Goal: Information Seeking & Learning: Check status

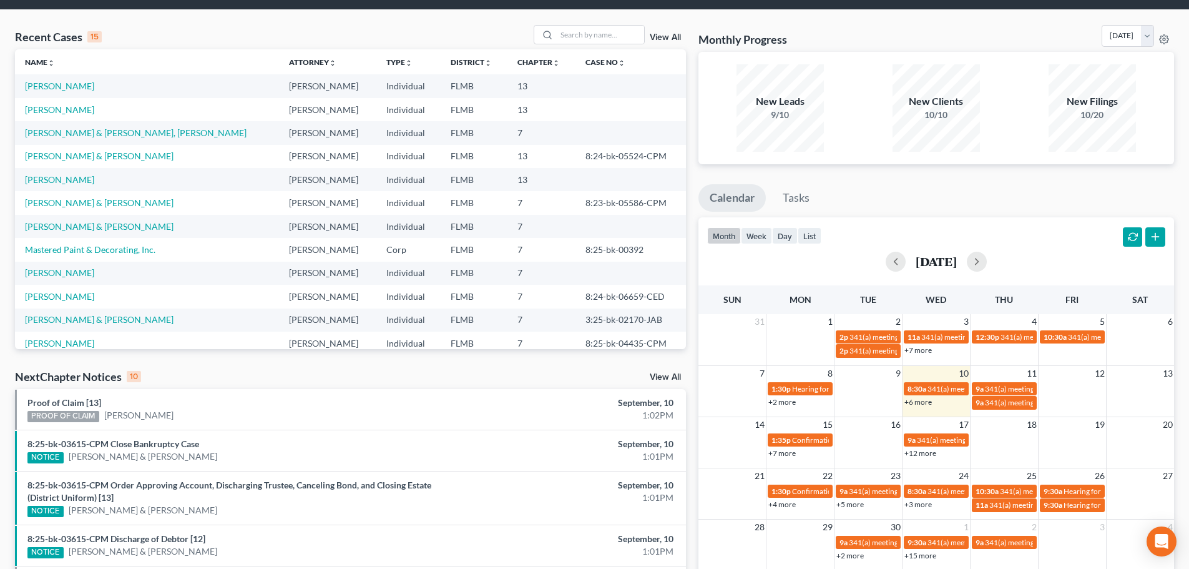
scroll to position [62, 0]
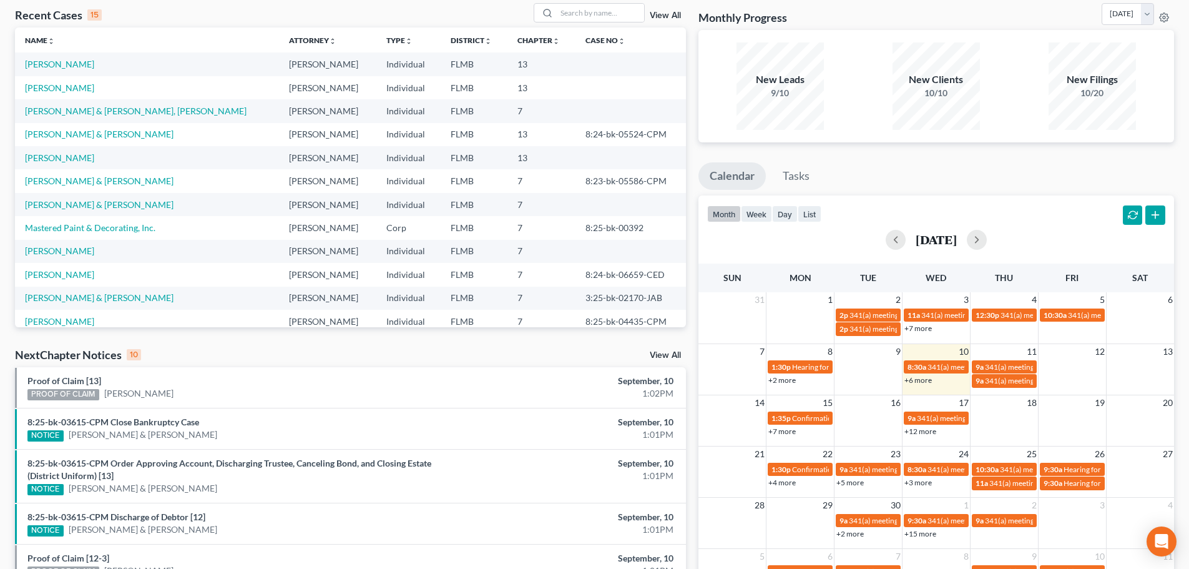
click at [922, 431] on link "+12 more" at bounding box center [921, 430] width 32 height 9
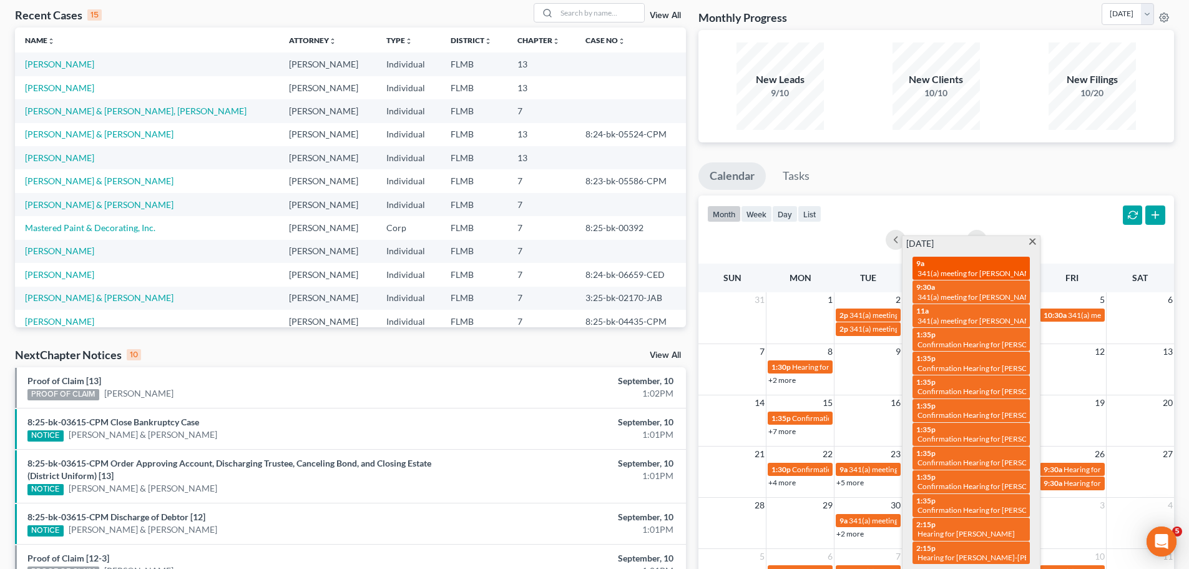
click at [983, 274] on span "341(a) meeting for [PERSON_NAME] & [PERSON_NAME]" at bounding box center [1011, 272] width 187 height 9
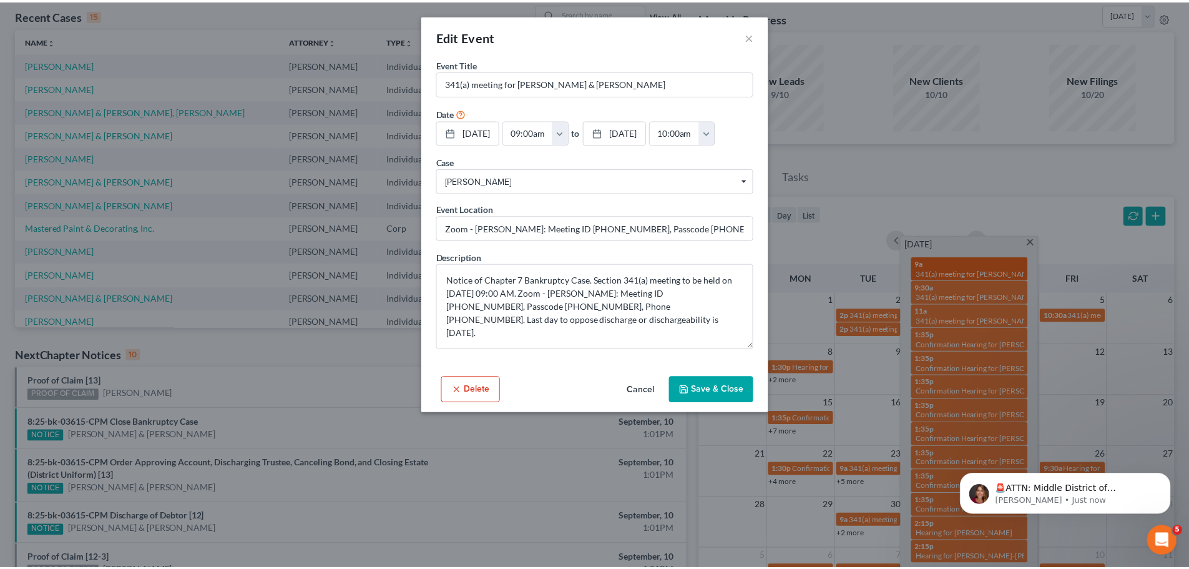
scroll to position [0, 0]
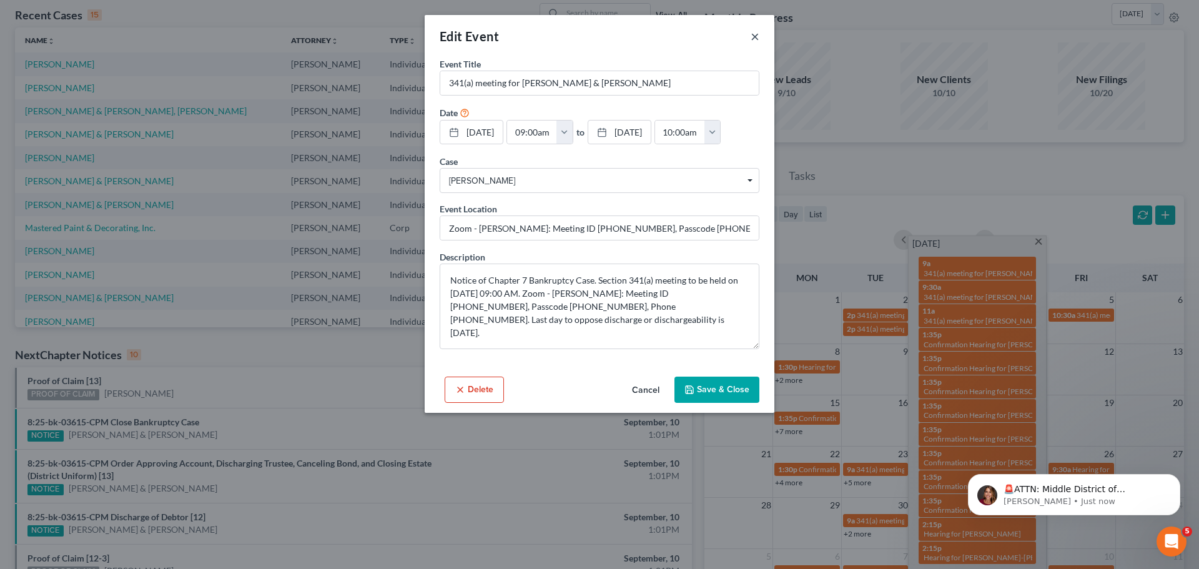
click at [754, 36] on button "×" at bounding box center [755, 36] width 9 height 15
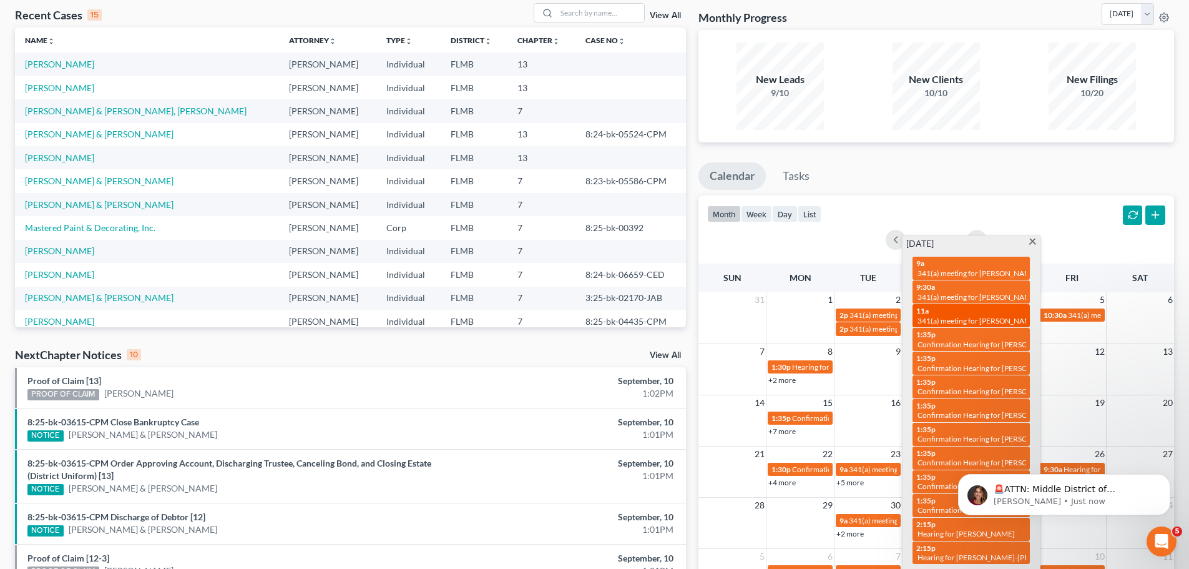
click at [1000, 322] on span "341(a) meeting for [PERSON_NAME] & [PERSON_NAME]" at bounding box center [1011, 320] width 187 height 9
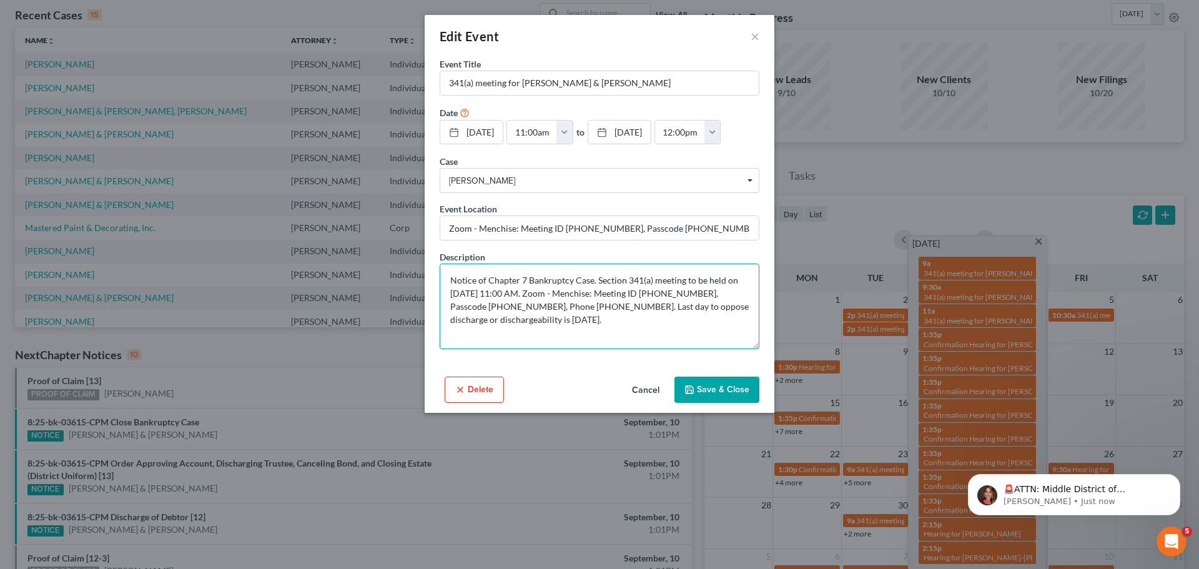
click at [598, 323] on textarea "Notice of Chapter 7 Bankruptcy Case. Section 341(a) meeting to be held on [DATE…" at bounding box center [600, 306] width 320 height 86
click at [501, 293] on textarea "Notice of Chapter 7 Bankruptcy Case. Section 341(a) meeting to be held on [DATE…" at bounding box center [600, 306] width 320 height 86
click at [504, 292] on textarea "Notice of Chapter 7 Bankruptcy Case. Section 341(a) meeting to be held on [DATE…" at bounding box center [600, 306] width 320 height 86
click at [591, 318] on textarea "Notice of Chapter 7 Bankruptcy Case. Section 341(a) meeting to be held on [DATE…" at bounding box center [600, 306] width 320 height 86
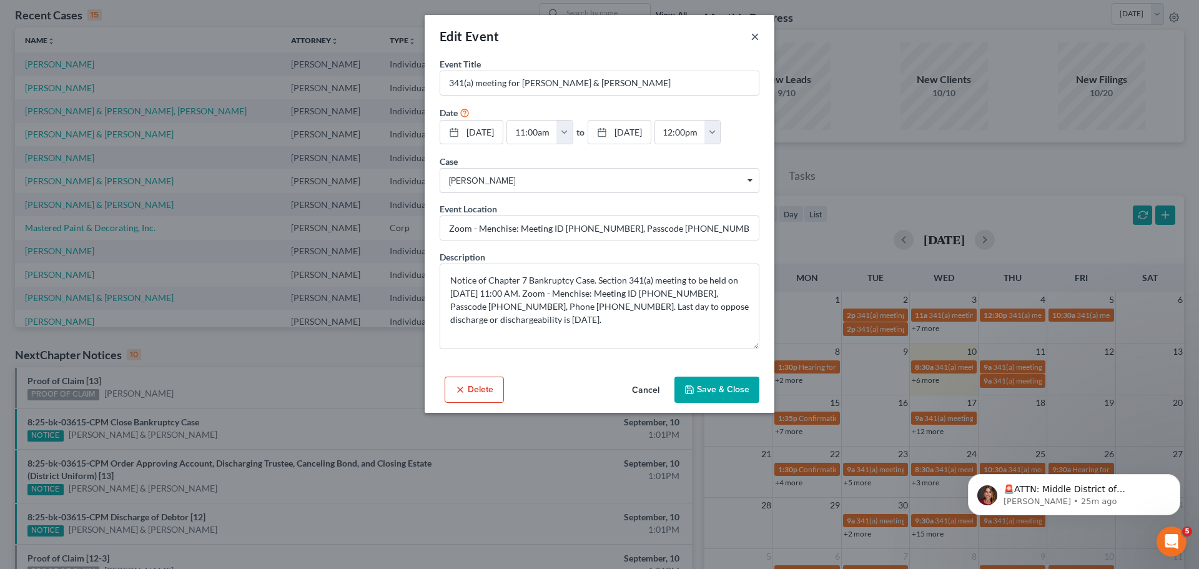
click at [757, 36] on button "×" at bounding box center [755, 36] width 9 height 15
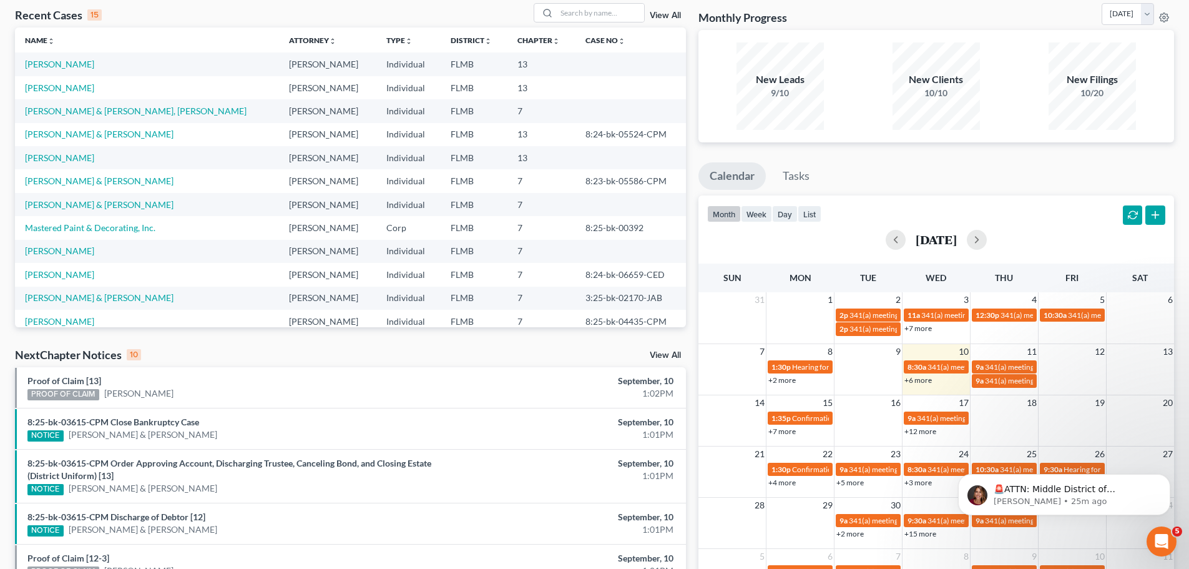
click at [926, 380] on link "+6 more" at bounding box center [918, 379] width 27 height 9
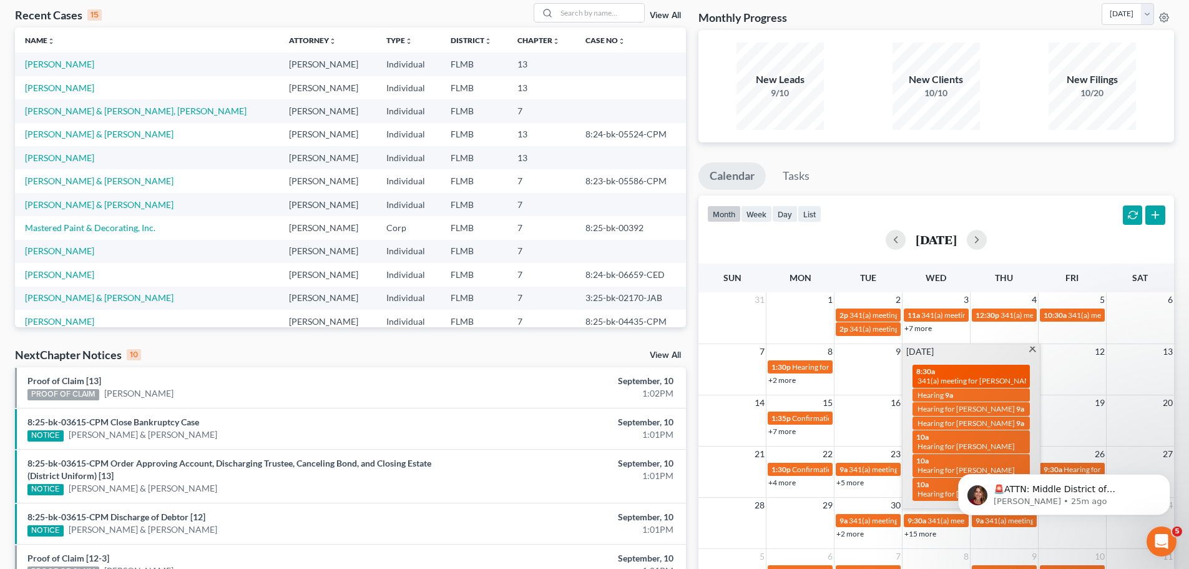
click at [942, 385] on span "341(a) meeting for [PERSON_NAME]" at bounding box center [978, 380] width 121 height 9
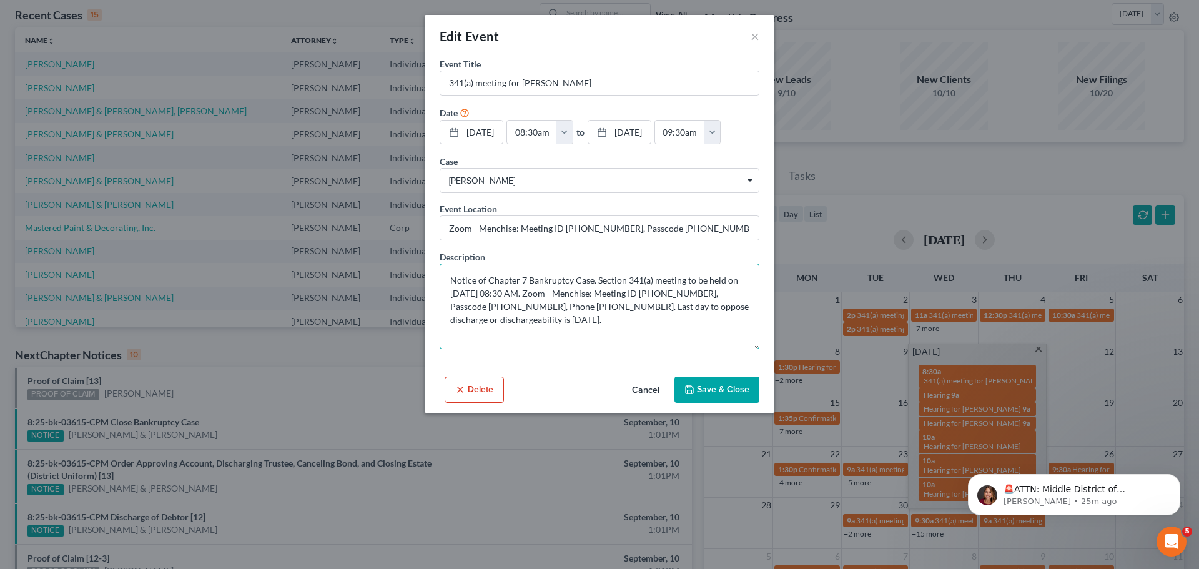
drag, startPoint x: 659, startPoint y: 295, endPoint x: 712, endPoint y: 291, distance: 53.3
click at [712, 291] on textarea "Notice of Chapter 7 Bankruptcy Case. Section 341(a) meeting to be held on [DATE…" at bounding box center [600, 306] width 320 height 86
click at [753, 38] on button "×" at bounding box center [755, 36] width 9 height 15
